Goal: Task Accomplishment & Management: Complete application form

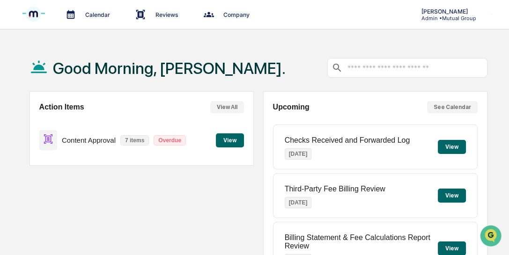
click at [31, 14] on img at bounding box center [33, 14] width 22 height 25
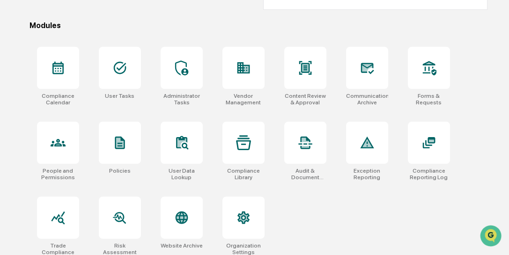
scroll to position [280, 0]
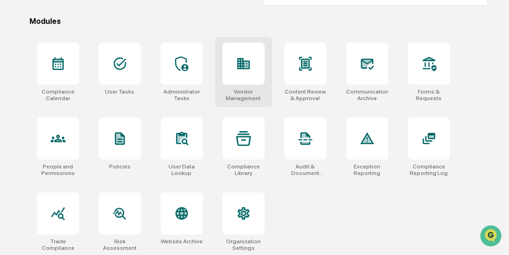
click at [251, 69] on div at bounding box center [243, 64] width 42 height 42
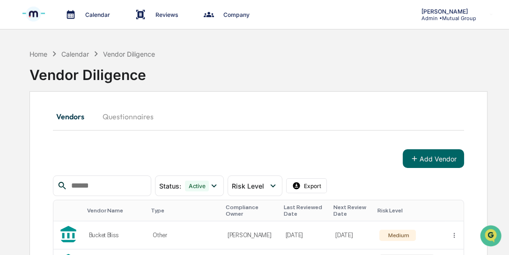
click at [113, 183] on input "text" at bounding box center [107, 186] width 80 height 12
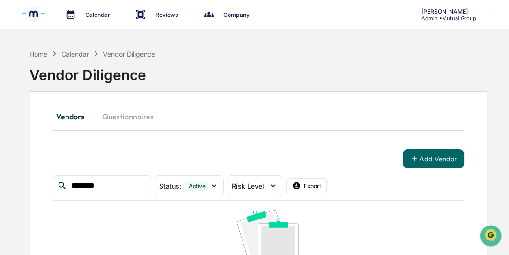
type input "********"
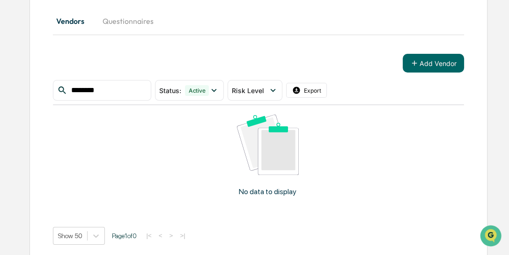
scroll to position [98, 0]
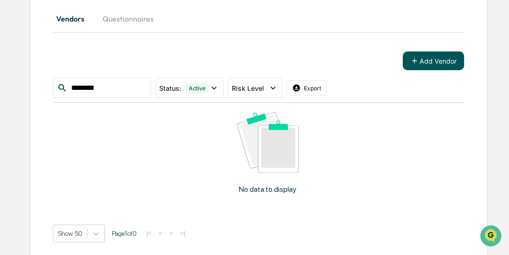
click at [435, 59] on button "Add Vendor" at bounding box center [433, 61] width 61 height 19
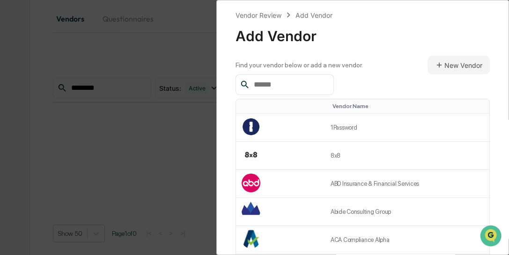
click at [302, 83] on input "text" at bounding box center [290, 85] width 80 height 12
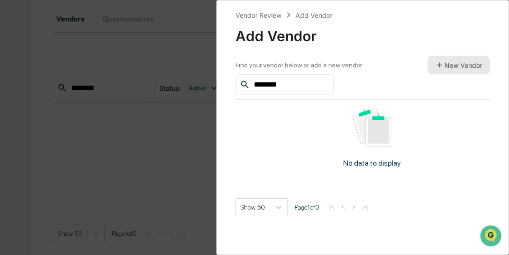
type input "********"
click at [449, 66] on button "New Vendor" at bounding box center [459, 65] width 62 height 19
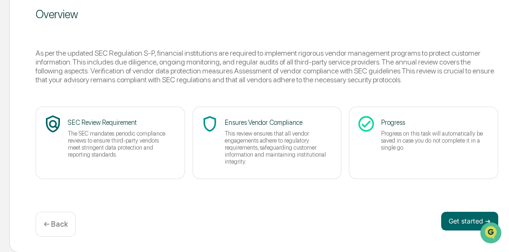
scroll to position [125, 65]
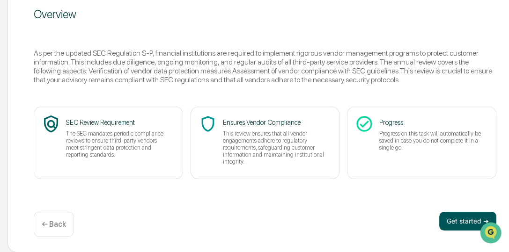
click at [456, 224] on button "Get started ➔" at bounding box center [467, 221] width 57 height 19
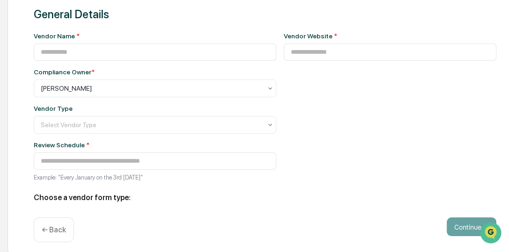
type input "**********"
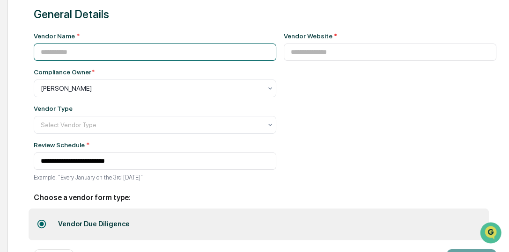
click at [85, 50] on input at bounding box center [155, 52] width 243 height 17
type input "********"
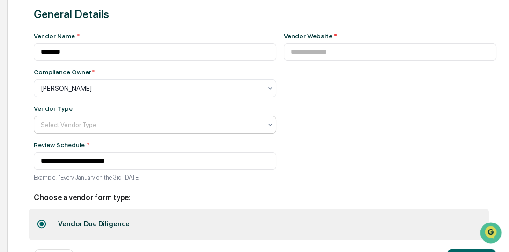
click at [98, 122] on div at bounding box center [151, 124] width 221 height 9
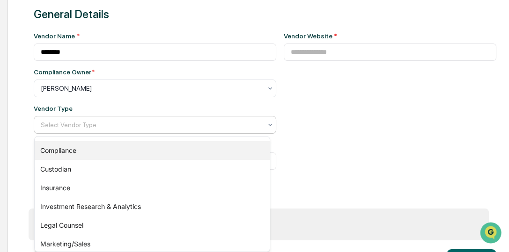
scroll to position [80, 0]
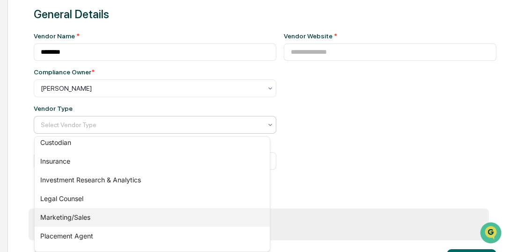
click at [83, 217] on div "Marketing/Sales" at bounding box center [152, 217] width 235 height 19
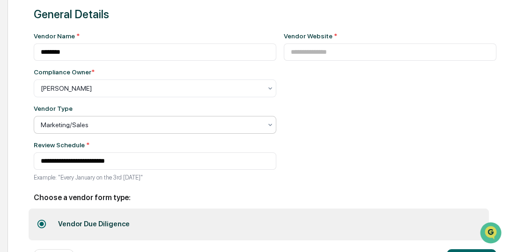
click at [118, 126] on div at bounding box center [151, 124] width 221 height 9
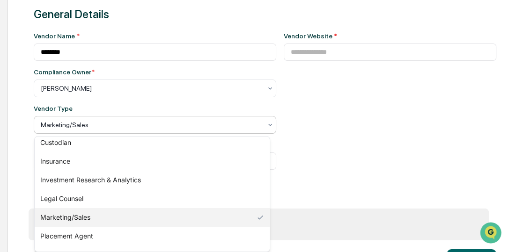
scroll to position [132, 0]
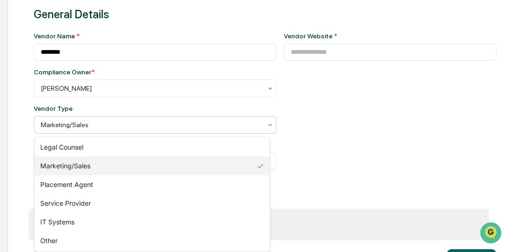
click at [142, 125] on div at bounding box center [151, 124] width 221 height 9
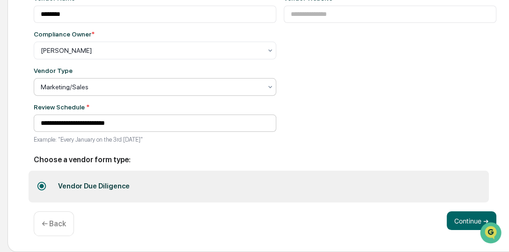
scroll to position [163, 65]
click at [456, 221] on button "Continue ➔" at bounding box center [472, 221] width 50 height 19
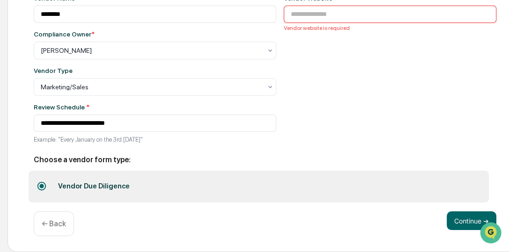
click at [313, 16] on input at bounding box center [390, 14] width 213 height 17
paste input "**********"
type input "**********"
click at [463, 226] on button "Continue ➔" at bounding box center [472, 221] width 50 height 19
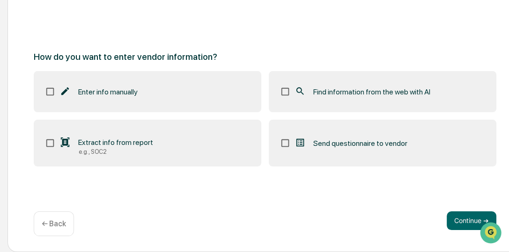
scroll to position [125, 65]
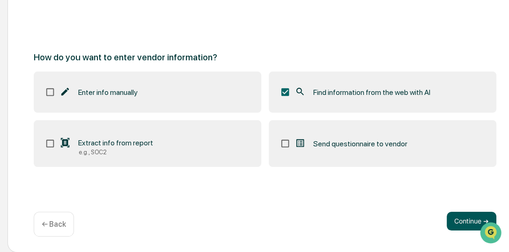
click at [461, 223] on button "Continue ➔" at bounding box center [472, 221] width 50 height 19
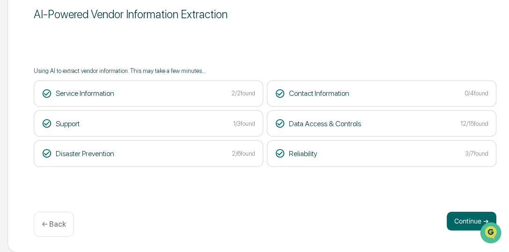
click at [485, 223] on div at bounding box center [491, 232] width 25 height 23
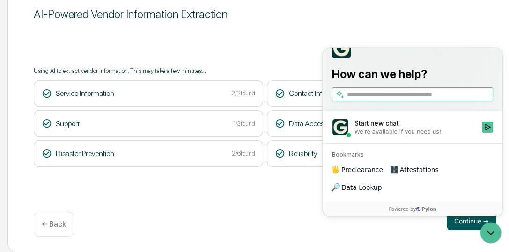
click at [450, 233] on div "Continue ➔ ← Back" at bounding box center [265, 224] width 463 height 25
click at [487, 229] on icon "Open customer support" at bounding box center [490, 232] width 23 height 23
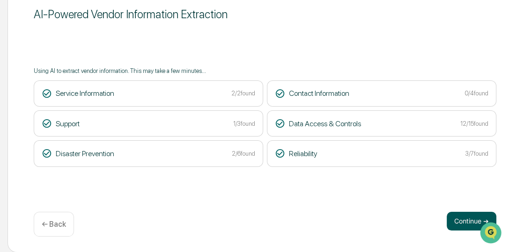
click at [464, 225] on button "Continue ➔" at bounding box center [472, 221] width 50 height 19
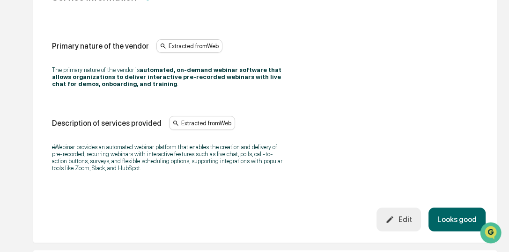
scroll to position [205, 65]
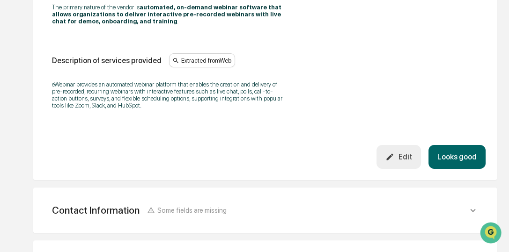
click at [455, 155] on button "Looks good" at bounding box center [456, 157] width 57 height 24
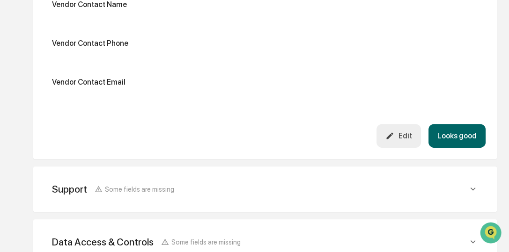
scroll to position [354, 65]
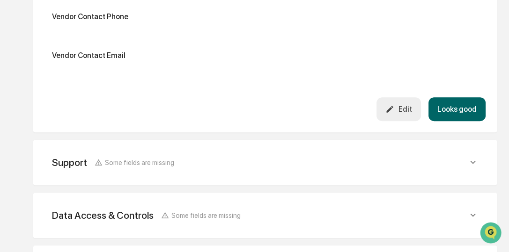
click at [471, 165] on icon at bounding box center [473, 162] width 10 height 10
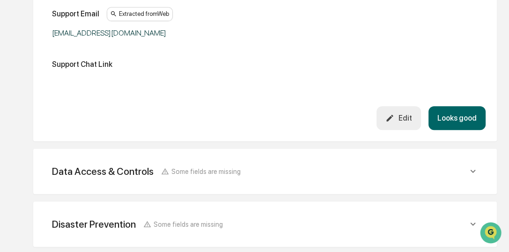
scroll to position [621, 65]
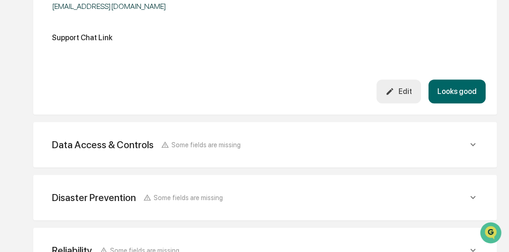
click at [472, 149] on icon at bounding box center [473, 145] width 10 height 10
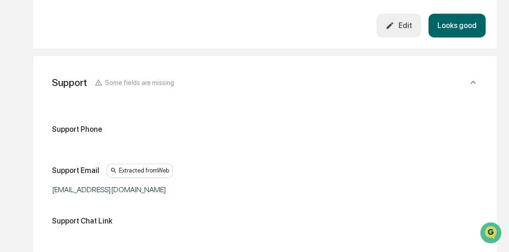
scroll to position [354, 65]
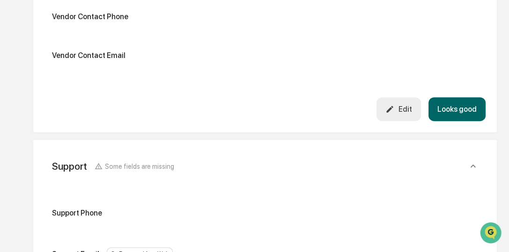
click at [451, 111] on button "Looks good" at bounding box center [456, 109] width 57 height 24
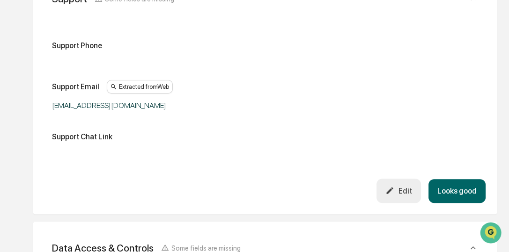
click at [461, 187] on button "Looks good" at bounding box center [456, 191] width 57 height 24
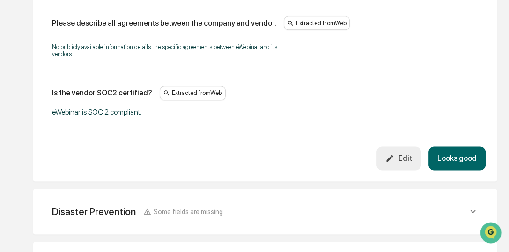
scroll to position [1235, 65]
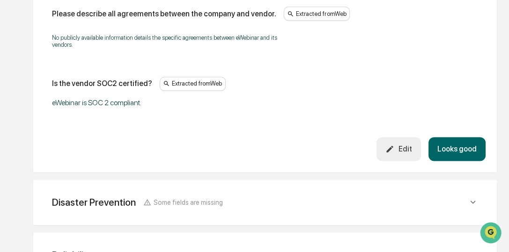
click at [465, 152] on button "Looks good" at bounding box center [456, 149] width 57 height 24
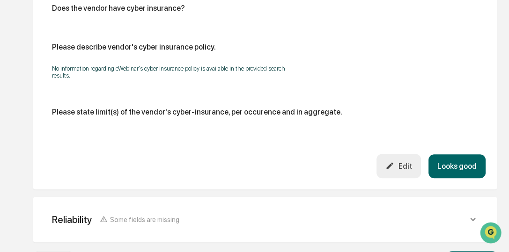
scroll to position [593, 65]
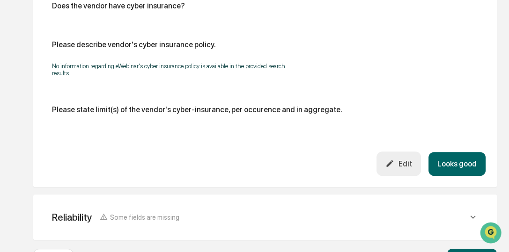
click at [451, 162] on button "Looks good" at bounding box center [456, 164] width 57 height 24
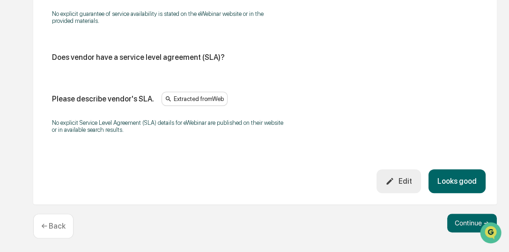
scroll to position [706, 65]
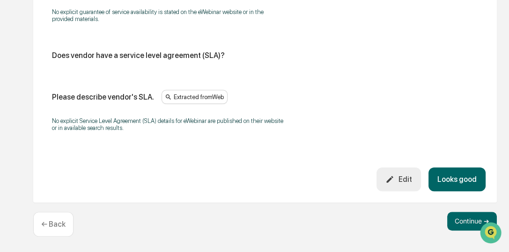
click at [458, 176] on button "Looks good" at bounding box center [456, 180] width 57 height 24
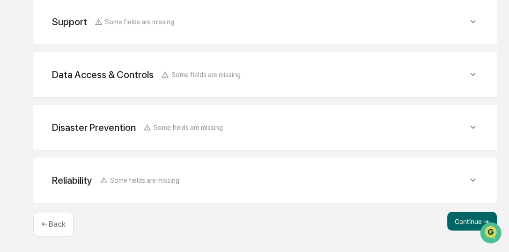
scroll to position [273, 65]
click at [460, 225] on button "Continue ➔" at bounding box center [472, 221] width 50 height 19
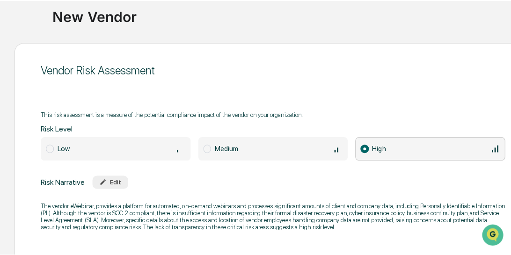
scroll to position [0, 65]
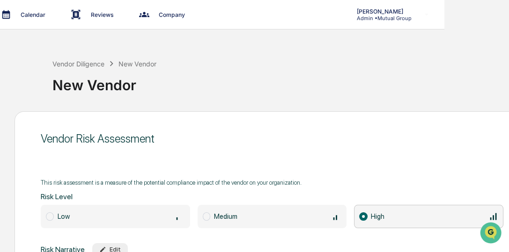
click at [32, 15] on p "Calendar" at bounding box center [31, 14] width 37 height 7
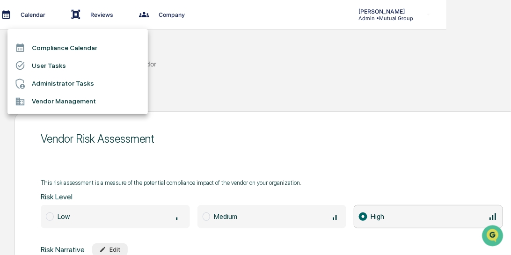
click at [68, 46] on li "Compliance Calendar" at bounding box center [77, 48] width 140 height 18
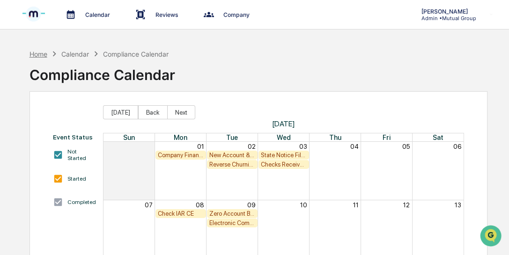
click at [34, 54] on div "Home" at bounding box center [39, 54] width 18 height 8
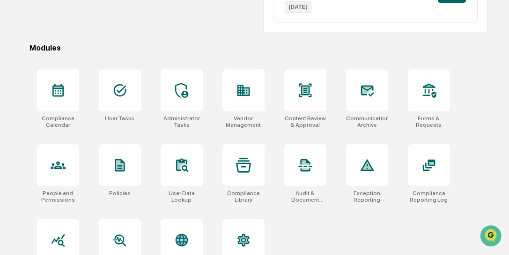
scroll to position [280, 0]
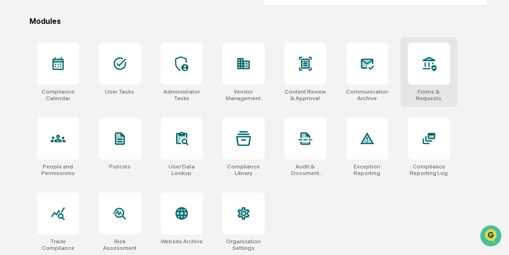
click at [436, 67] on div at bounding box center [429, 64] width 42 height 42
